Goal: Task Accomplishment & Management: Use online tool/utility

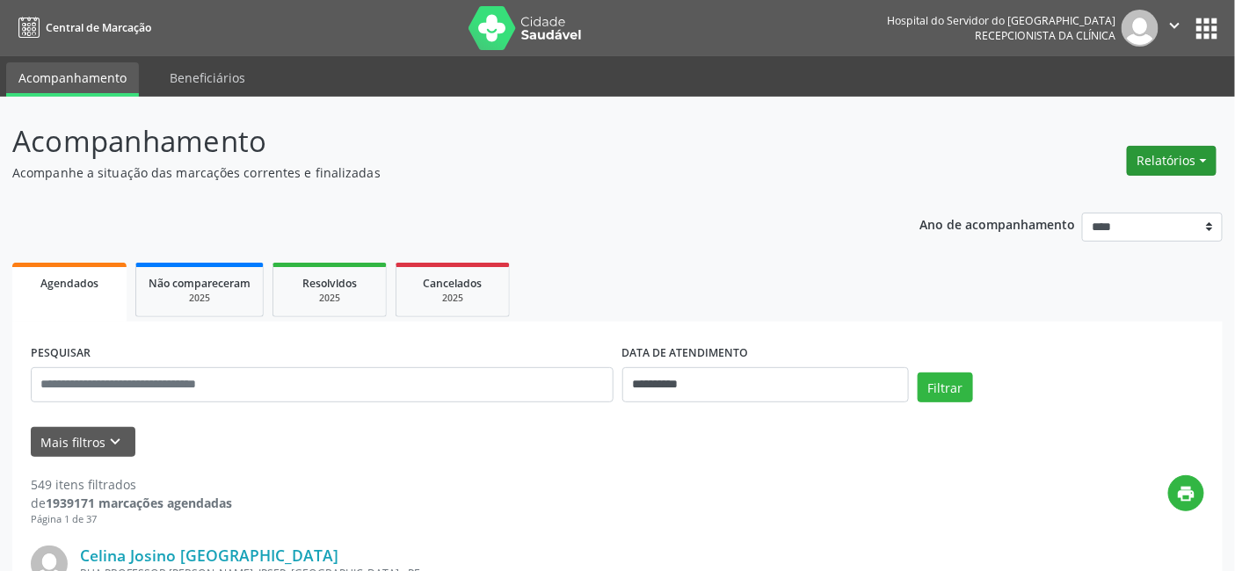
click at [1205, 158] on button "Relatórios" at bounding box center [1172, 161] width 90 height 30
click at [1078, 200] on link "Agendamentos" at bounding box center [1122, 197] width 189 height 25
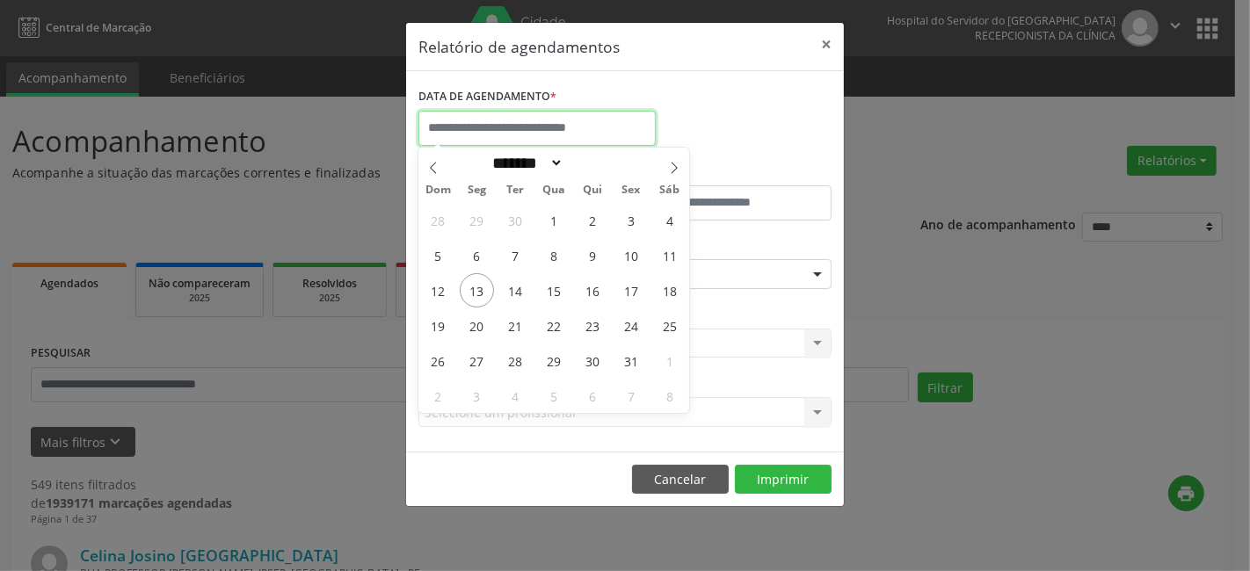
click at [483, 118] on input "text" at bounding box center [536, 128] width 237 height 35
click at [475, 287] on span "13" at bounding box center [477, 290] width 34 height 34
type input "**********"
click at [475, 287] on span "13" at bounding box center [477, 290] width 34 height 34
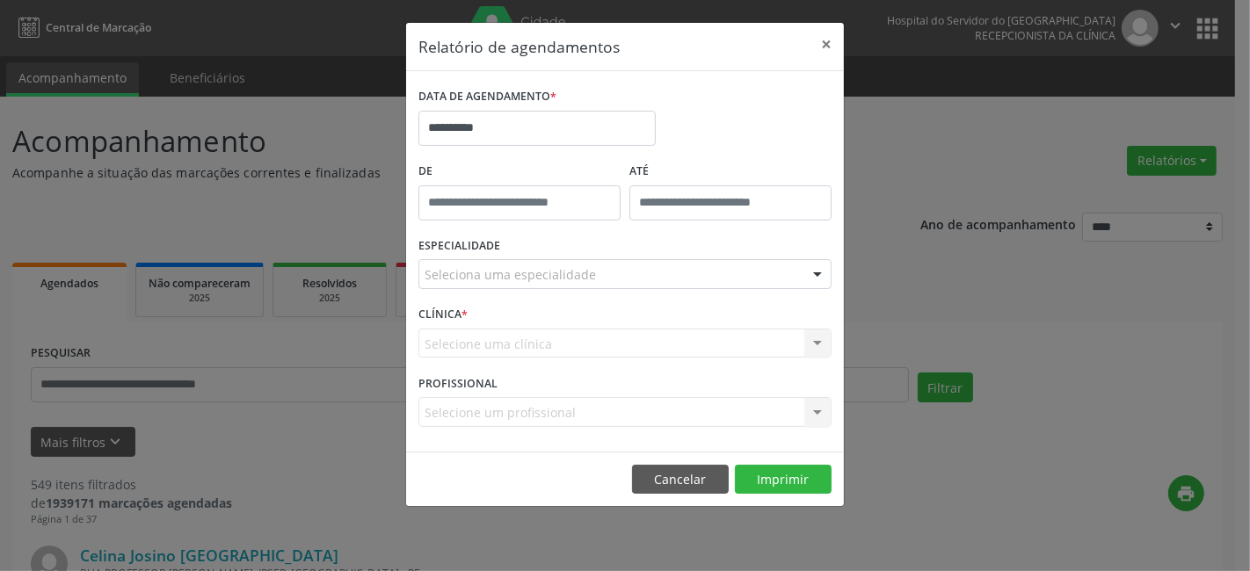
click at [460, 159] on label "De" at bounding box center [519, 171] width 202 height 27
type input "*****"
click at [513, 195] on input "*****" at bounding box center [519, 202] width 202 height 35
click at [494, 297] on div "ESPECIALIDADE Seleciona uma especialidade Todas as especialidades Alergologia A…" at bounding box center [625, 267] width 422 height 69
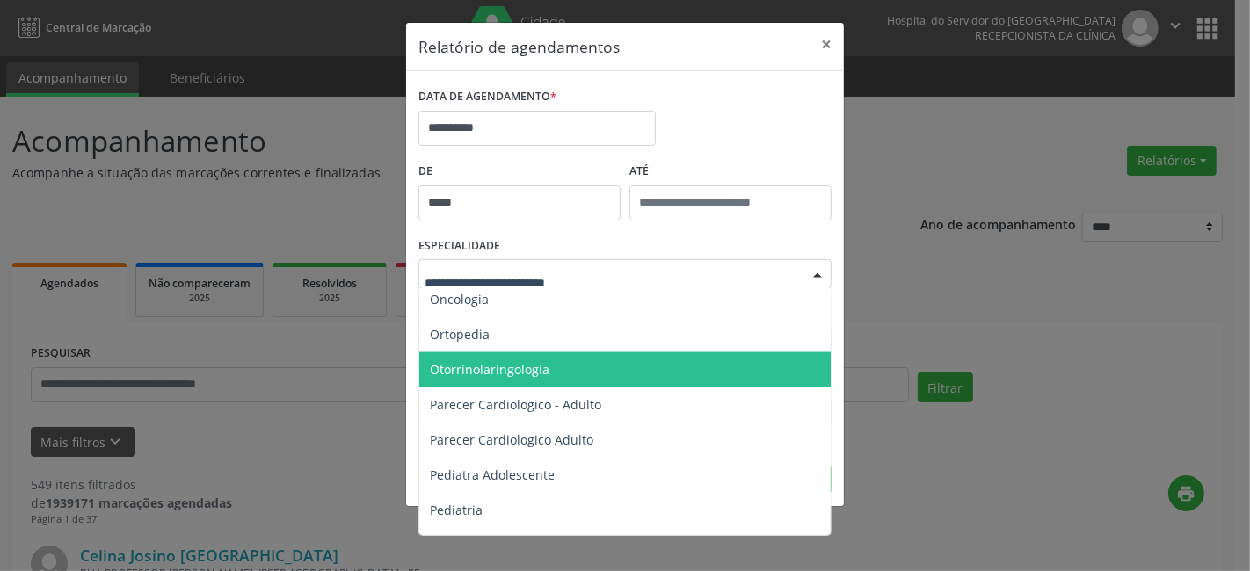
scroll to position [2441, 0]
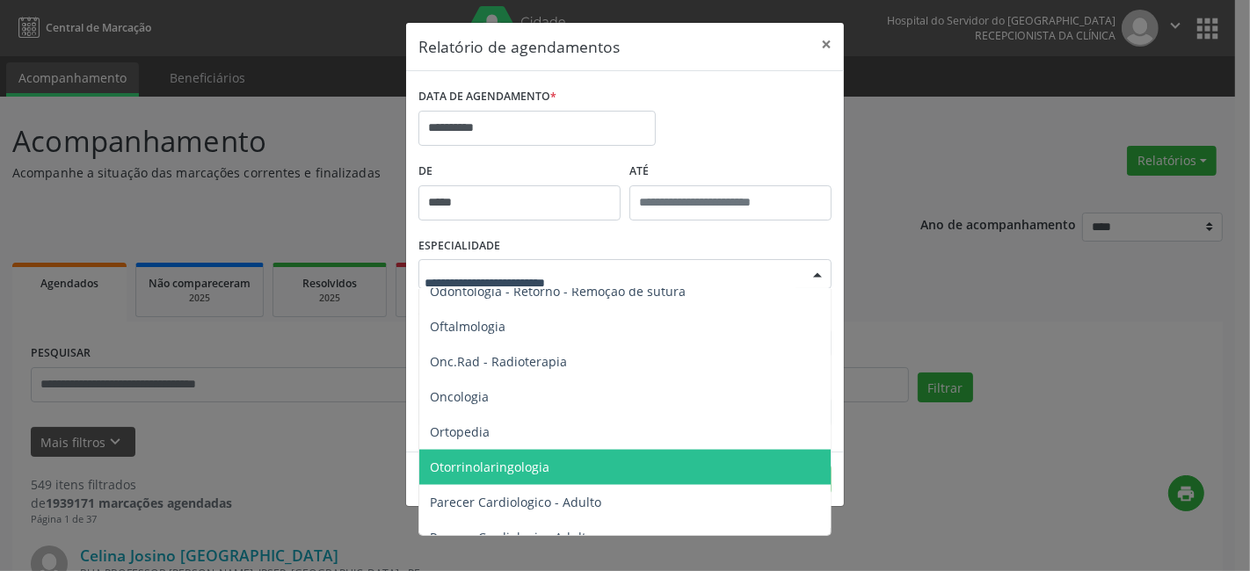
click at [541, 462] on span "Otorrinolaringologia" at bounding box center [490, 467] width 120 height 17
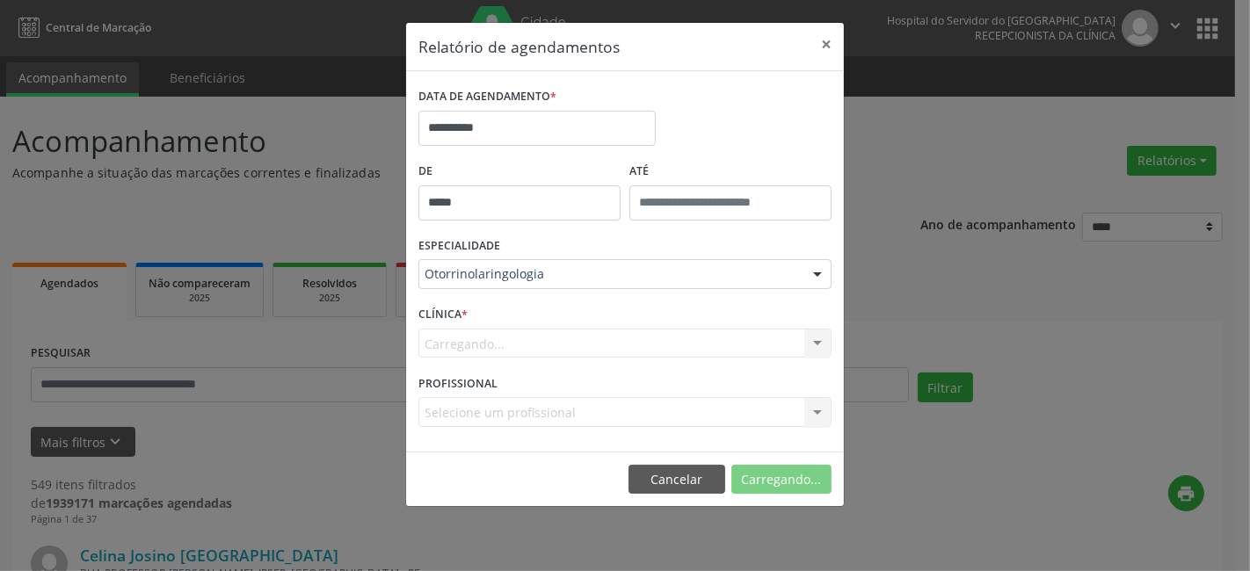
click at [507, 346] on div "Carregando... Nenhum resultado encontrado para: " " Não há nenhuma opção para s…" at bounding box center [624, 344] width 413 height 30
click at [502, 322] on div "CLÍNICA * Hse Hse Nenhum resultado encontrado para: " " Não há nenhuma opção pa…" at bounding box center [625, 336] width 422 height 69
click at [479, 356] on div "Hse" at bounding box center [624, 344] width 413 height 30
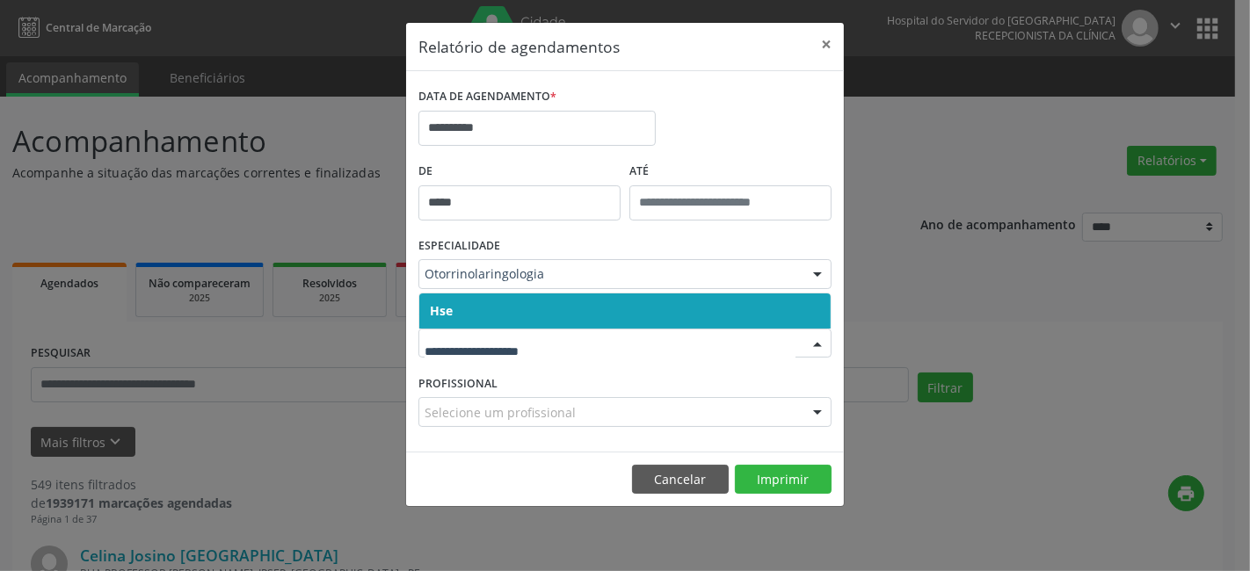
click at [492, 309] on span "Hse" at bounding box center [624, 311] width 411 height 35
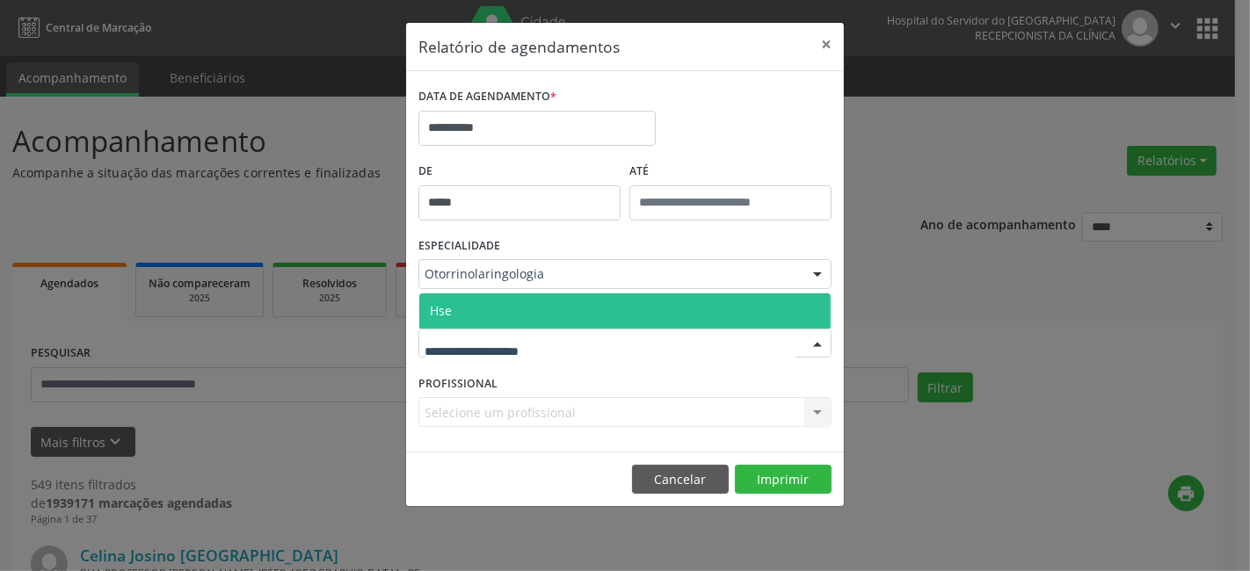
click at [490, 331] on div at bounding box center [624, 344] width 413 height 30
click at [496, 312] on span "Hse" at bounding box center [624, 311] width 411 height 35
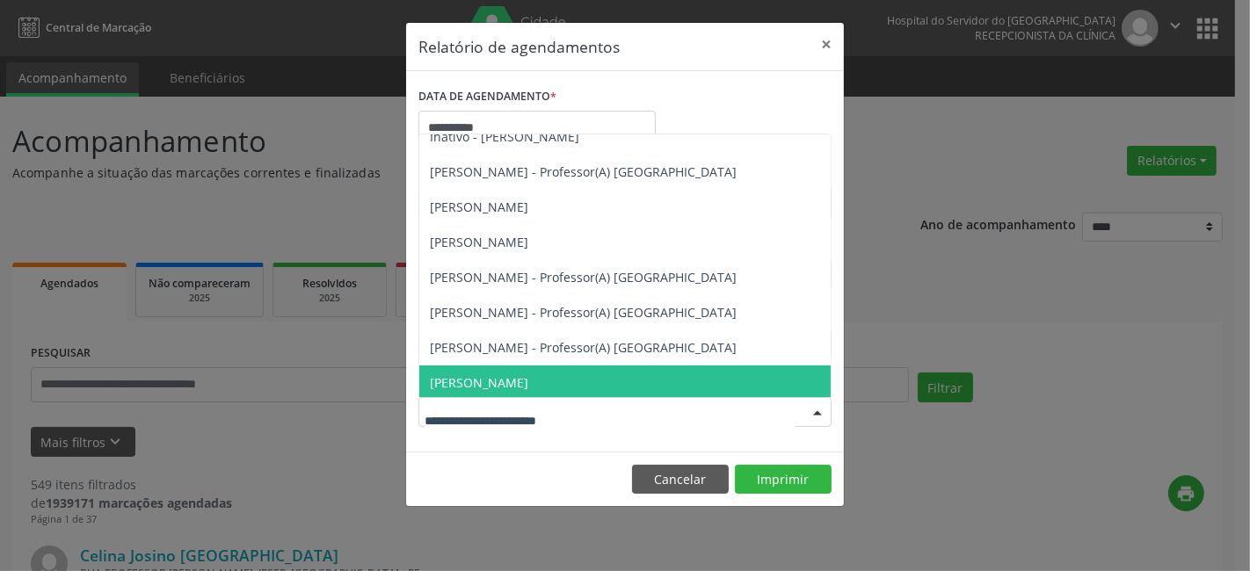
scroll to position [405, 0]
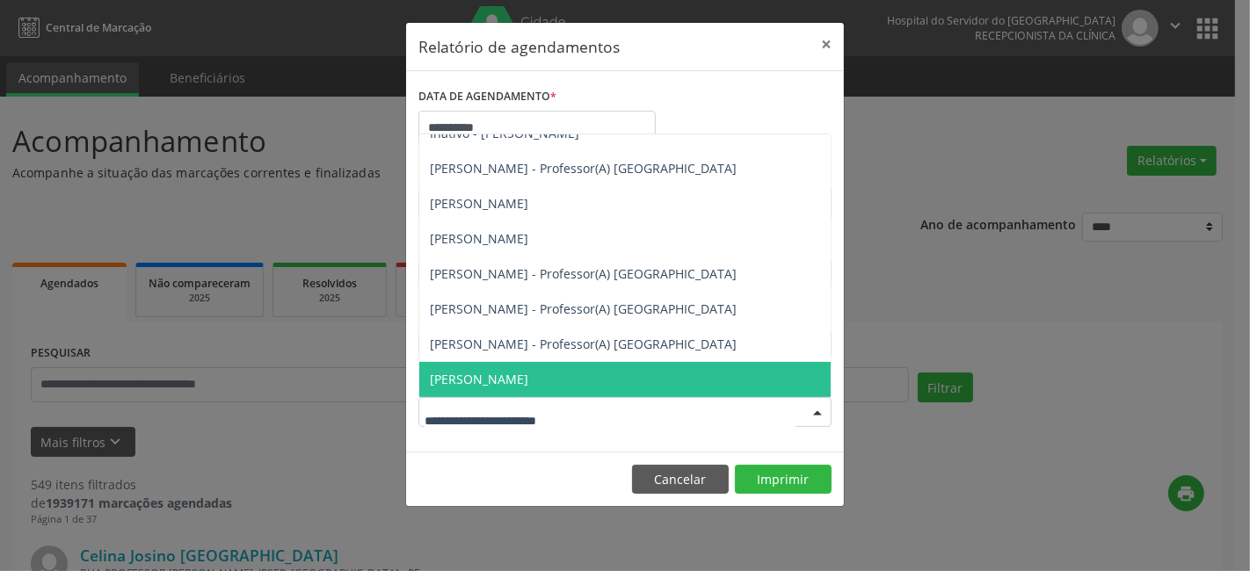
click at [528, 383] on span "[PERSON_NAME]" at bounding box center [479, 379] width 98 height 17
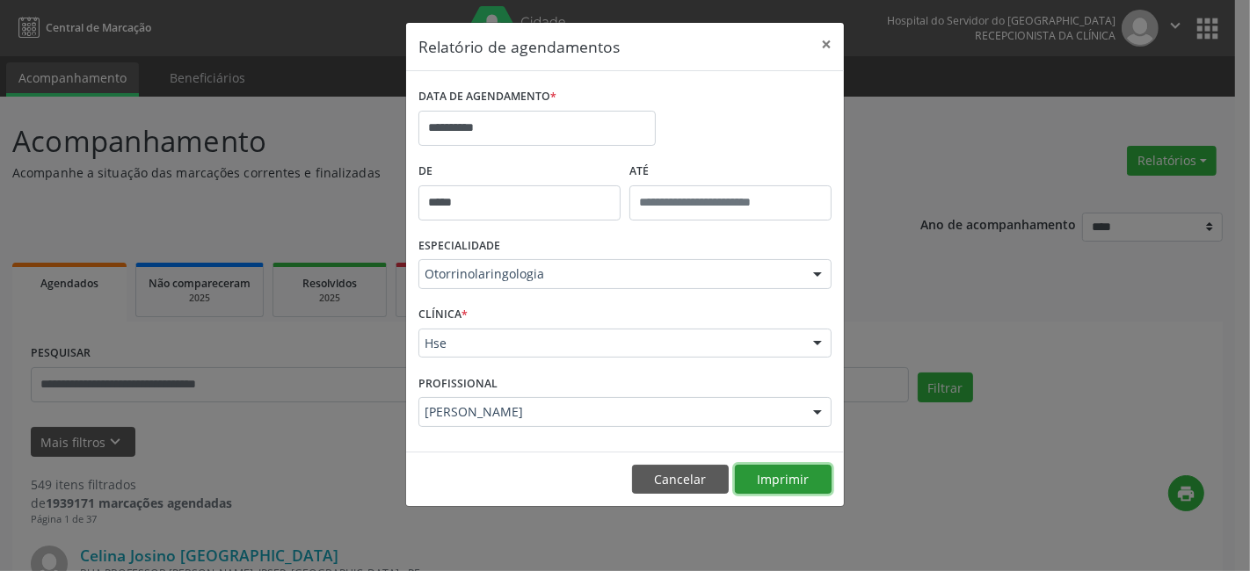
click at [772, 475] on button "Imprimir" at bounding box center [783, 480] width 97 height 30
